Goal: Entertainment & Leisure: Consume media (video, audio)

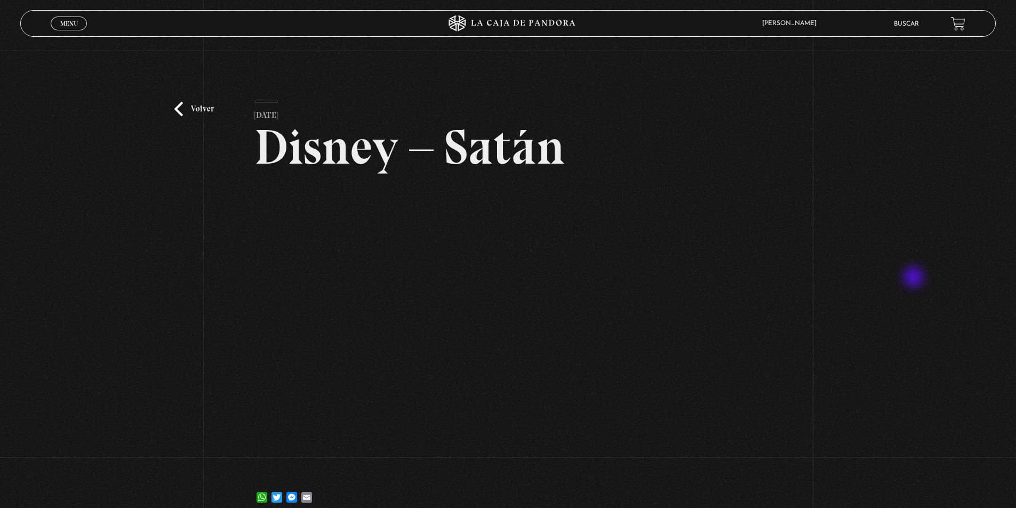
click at [919, 278] on div "Volver [DATE] Disney – [GEOGRAPHIC_DATA] WhatsApp Twitter Messenger Email" at bounding box center [508, 286] width 1016 height 471
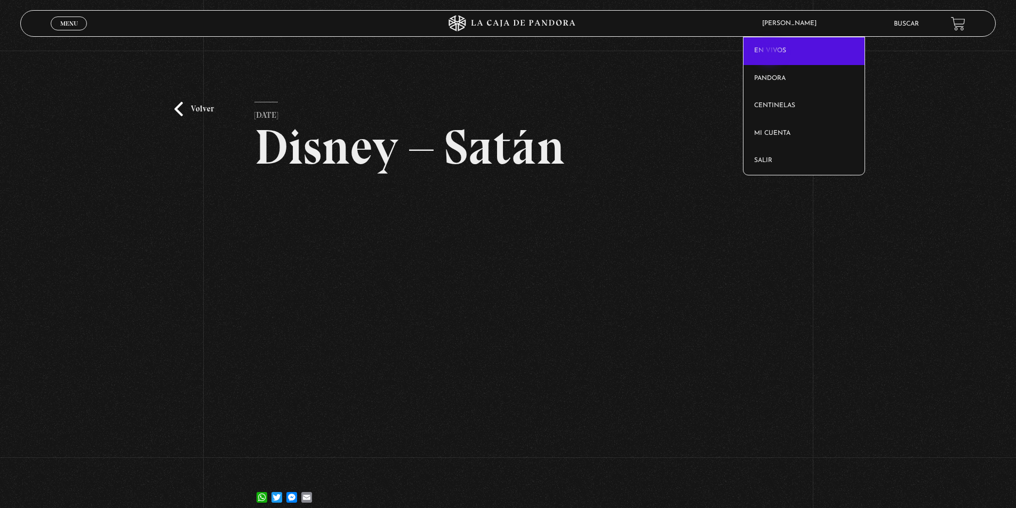
click at [769, 52] on link "En vivos" at bounding box center [803, 51] width 121 height 28
